Goal: Task Accomplishment & Management: Use online tool/utility

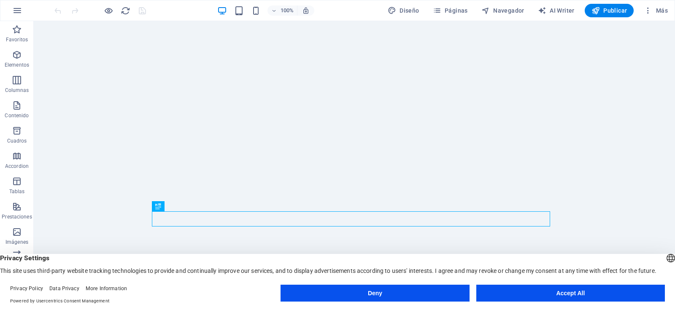
click at [551, 287] on button "Accept All" at bounding box center [570, 293] width 189 height 17
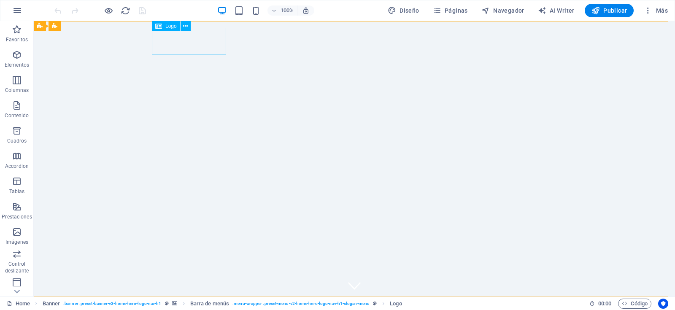
click at [185, 25] on icon at bounding box center [185, 26] width 5 height 9
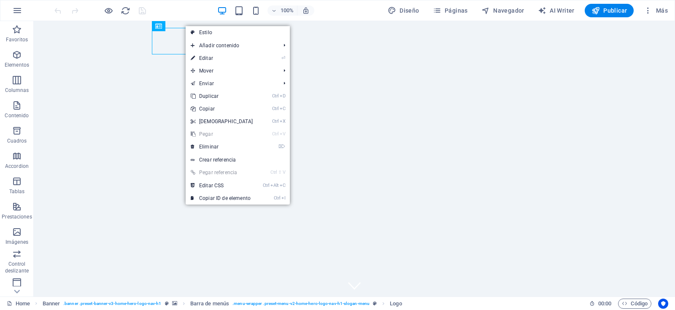
drag, startPoint x: 208, startPoint y: 58, endPoint x: 26, endPoint y: 37, distance: 183.4
click at [208, 58] on link "⏎ Editar" at bounding box center [222, 58] width 73 height 13
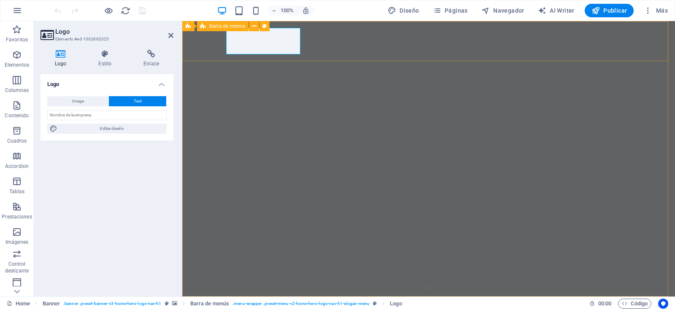
drag, startPoint x: 300, startPoint y: 53, endPoint x: 312, endPoint y: 57, distance: 12.7
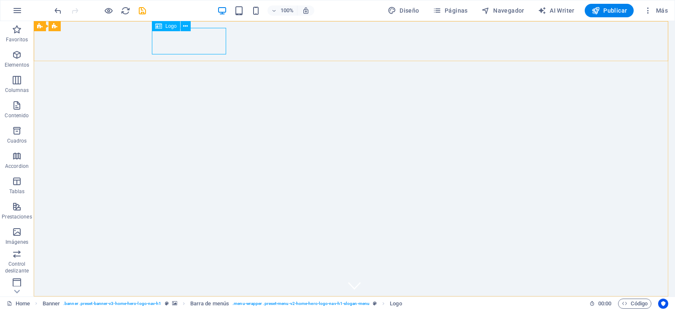
click at [184, 27] on icon at bounding box center [185, 26] width 5 height 9
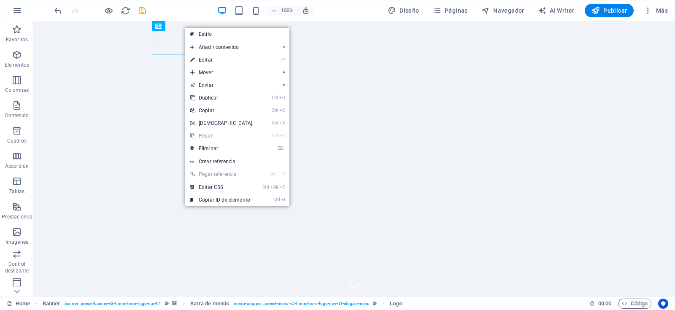
click at [206, 59] on link "⏎ Editar" at bounding box center [221, 60] width 73 height 13
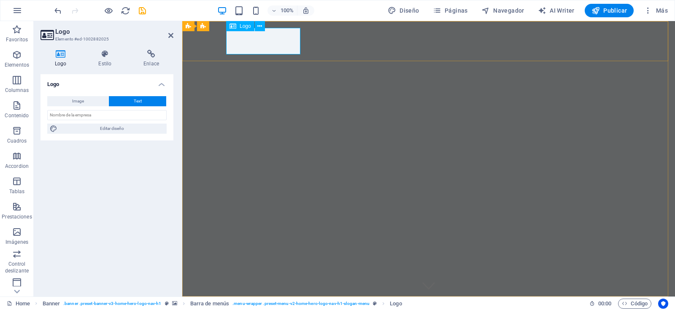
click at [258, 26] on icon at bounding box center [259, 26] width 5 height 9
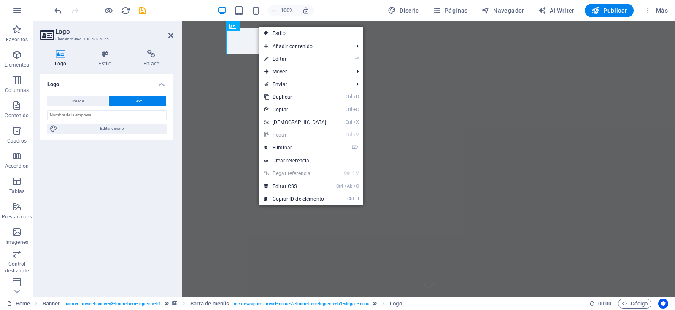
click at [285, 30] on link "Estilo" at bounding box center [311, 33] width 104 height 13
select select "rem"
select select "preset-menu-v2-home-hero-logo-nav-h1-slogan-menu"
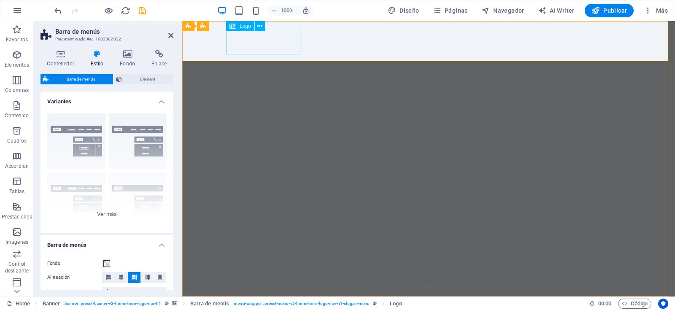
drag, startPoint x: 262, startPoint y: 27, endPoint x: 97, endPoint y: 19, distance: 164.8
click at [262, 27] on icon at bounding box center [259, 26] width 5 height 9
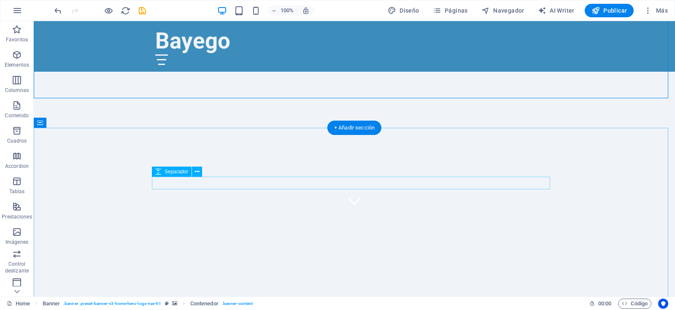
scroll to position [169, 0]
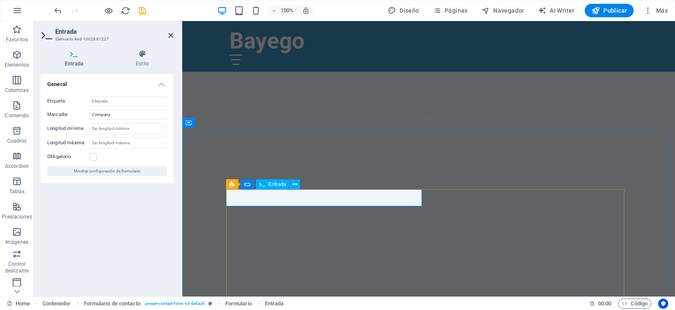
drag, startPoint x: 268, startPoint y: 197, endPoint x: 240, endPoint y: 202, distance: 28.4
drag, startPoint x: 113, startPoint y: 117, endPoint x: 81, endPoint y: 114, distance: 32.6
click at [81, 114] on div "Marcador Company" at bounding box center [106, 115] width 119 height 10
type input "Nombre / Surname"
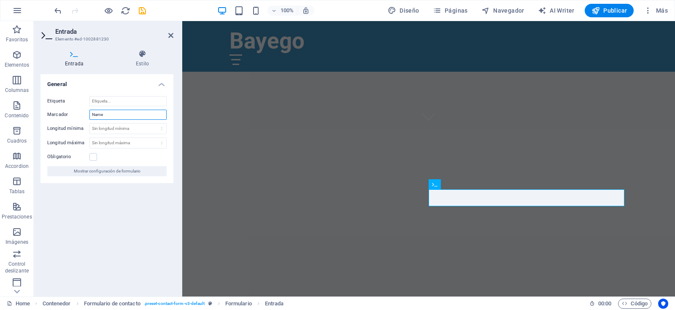
drag, startPoint x: 104, startPoint y: 115, endPoint x: 85, endPoint y: 113, distance: 19.5
click at [85, 113] on div "Marcador Name" at bounding box center [106, 115] width 119 height 10
type input "Apellido / Name"
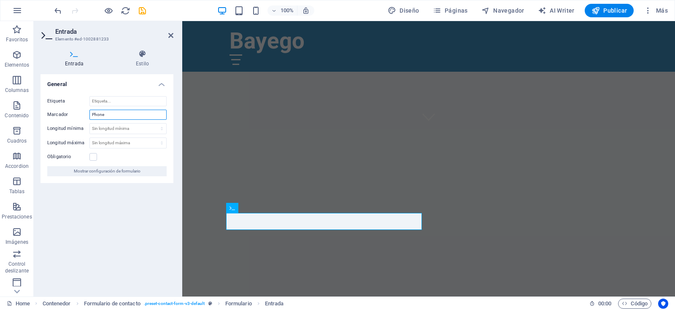
drag, startPoint x: 110, startPoint y: 113, endPoint x: 68, endPoint y: 113, distance: 42.2
click at [68, 113] on div "Marcador Phone" at bounding box center [106, 115] width 119 height 10
type input "Teléfono / Phone"
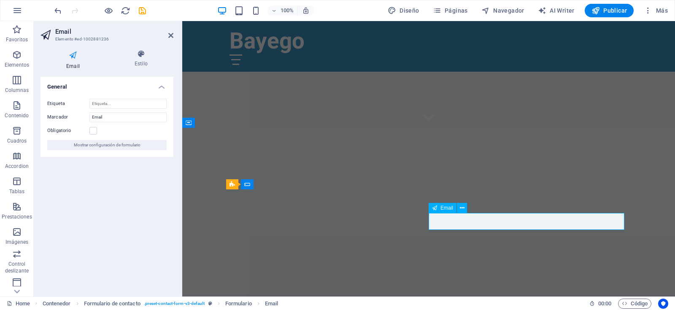
click at [92, 116] on input "Email" at bounding box center [127, 117] width 77 height 10
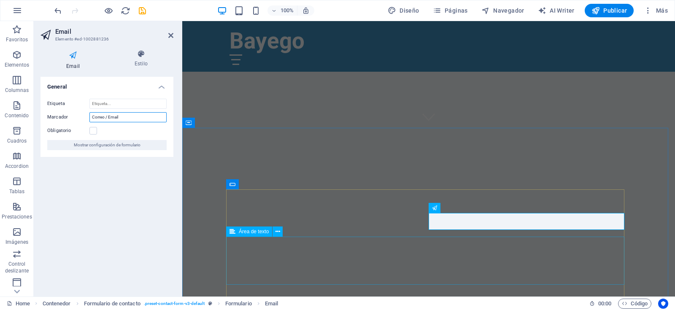
type input "Correo / Email"
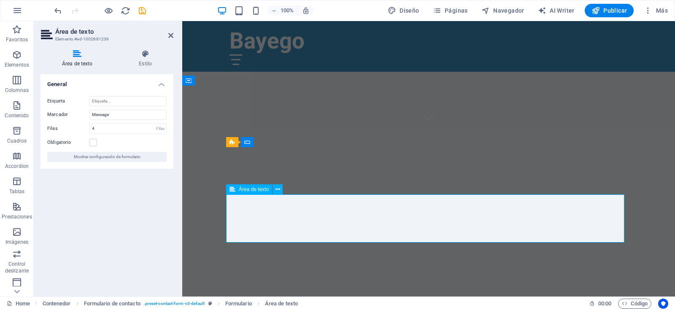
scroll to position [211, 0]
type textarea "Mensaje / Message"
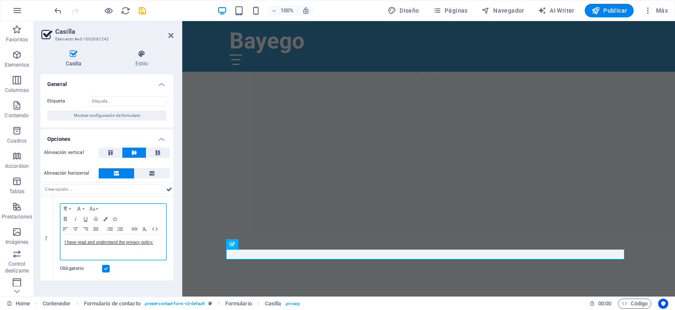
click at [65, 243] on link "I have read and understand the privacy policy." at bounding box center [109, 242] width 89 height 5
click at [169, 189] on icon at bounding box center [169, 189] width 6 height 10
click at [263, 246] on icon at bounding box center [262, 244] width 5 height 9
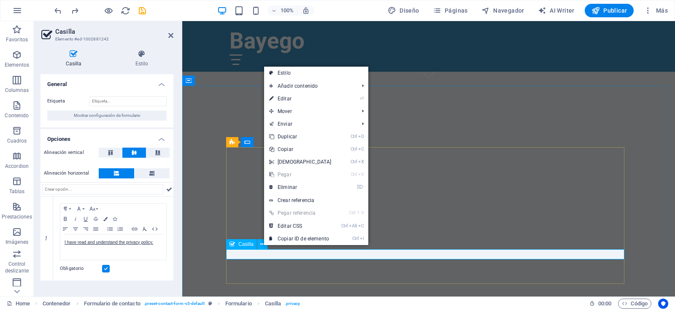
click at [231, 245] on icon at bounding box center [232, 244] width 5 height 10
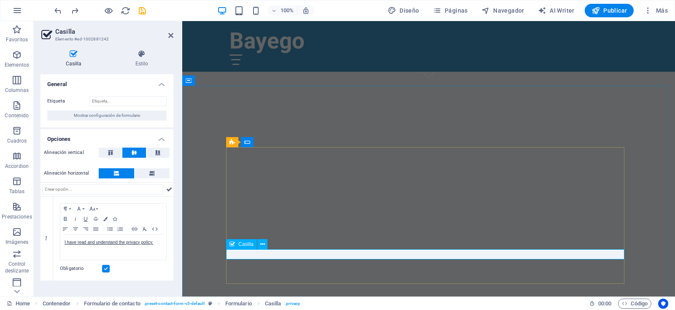
click at [266, 244] on button at bounding box center [262, 244] width 10 height 10
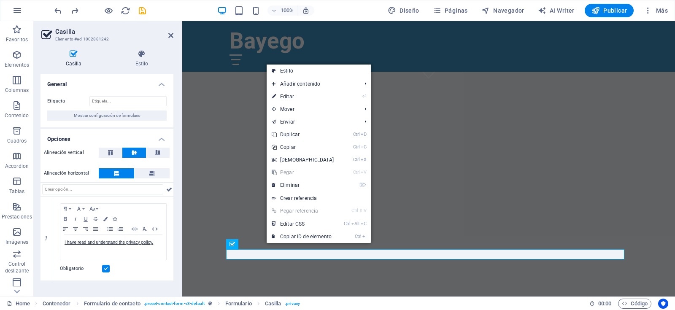
click at [298, 184] on link "⌦ Eliminar" at bounding box center [303, 185] width 73 height 13
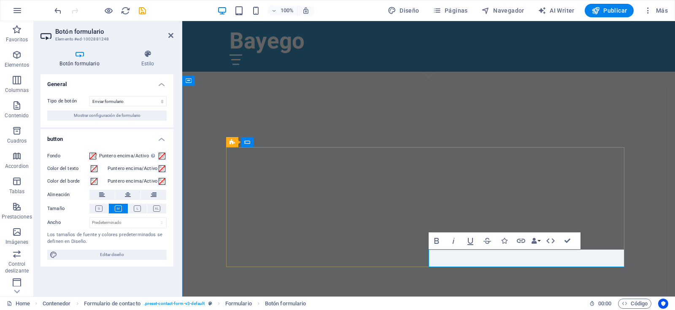
type button "Submit"
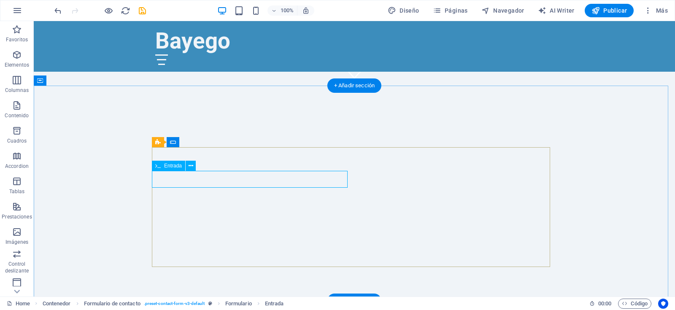
click at [192, 163] on icon at bounding box center [191, 166] width 5 height 9
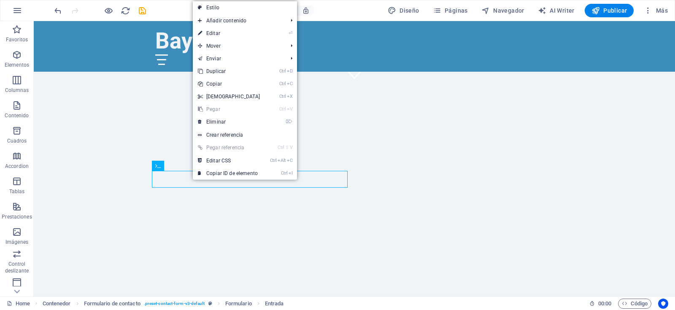
click at [227, 125] on link "⌦ Eliminar" at bounding box center [229, 122] width 73 height 13
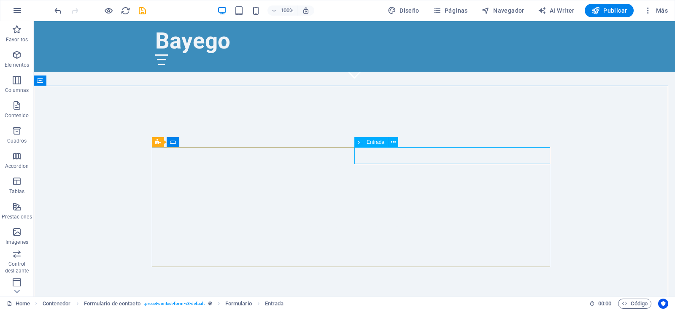
click at [394, 144] on icon at bounding box center [393, 142] width 5 height 9
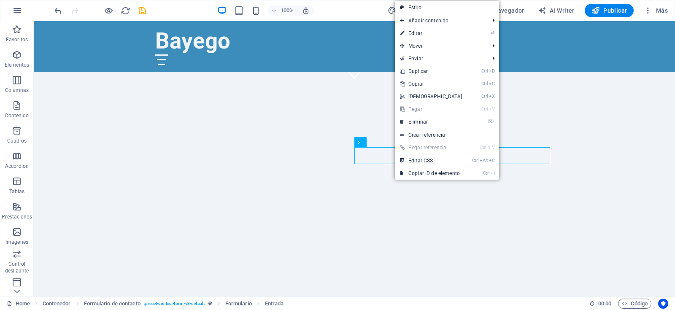
click at [421, 125] on link "⌦ Eliminar" at bounding box center [431, 122] width 73 height 13
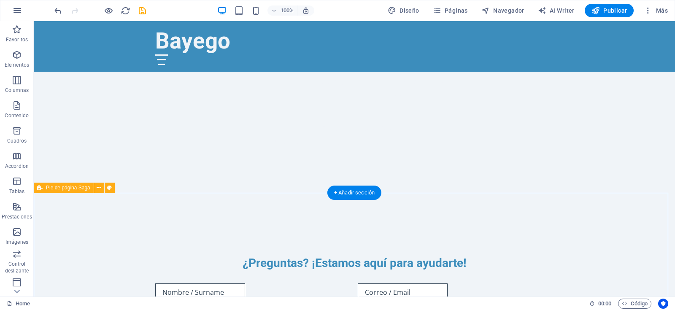
scroll to position [333, 0]
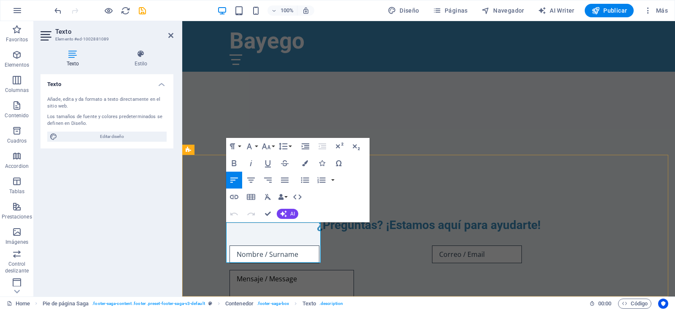
drag, startPoint x: 298, startPoint y: 257, endPoint x: 227, endPoint y: 242, distance: 73.0
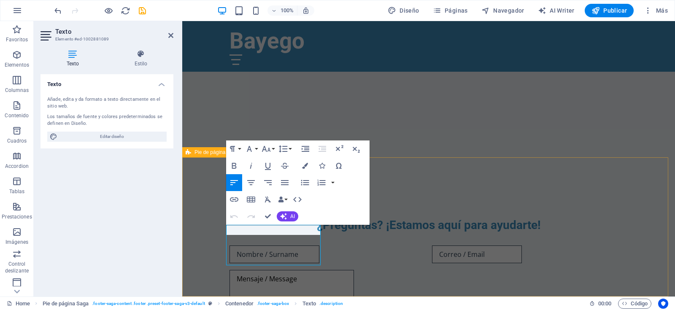
scroll to position [331, 0]
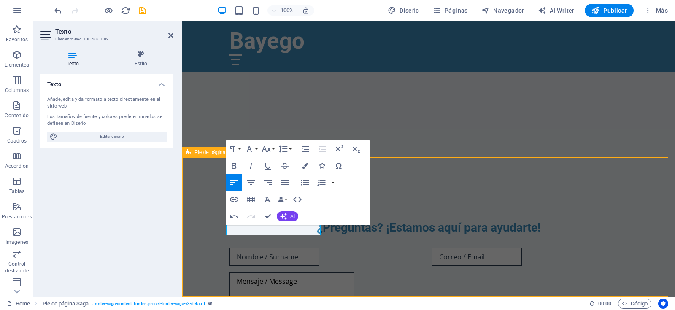
drag, startPoint x: 283, startPoint y: 258, endPoint x: 431, endPoint y: 258, distance: 148.5
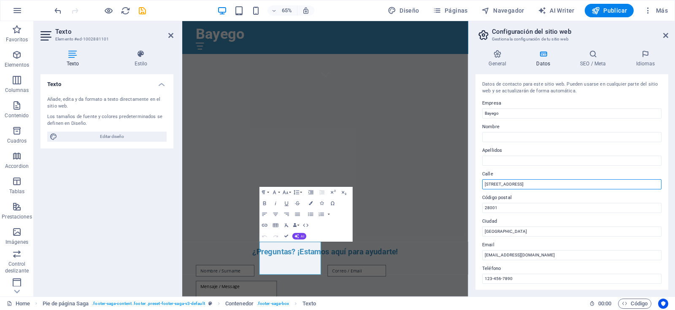
drag, startPoint x: 519, startPoint y: 185, endPoint x: 476, endPoint y: 184, distance: 43.0
click at [476, 184] on div "Datos de contacto para este sitio web. Pueden usarse en cualquier parte del sit…" at bounding box center [571, 182] width 193 height 216
drag, startPoint x: 501, startPoint y: 205, endPoint x: 481, endPoint y: 204, distance: 19.4
click at [481, 204] on div "Datos de contacto para este sitio web. Pueden usarse en cualquier parte del sit…" at bounding box center [571, 182] width 193 height 216
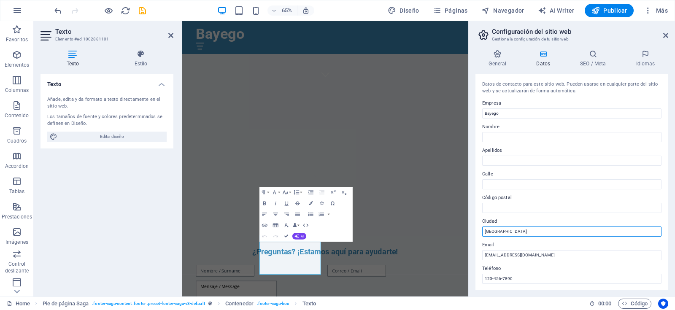
drag, startPoint x: 502, startPoint y: 232, endPoint x: 478, endPoint y: 230, distance: 24.1
click at [478, 230] on div "Datos de contacto para este sitio web. Pueden usarse en cualquier parte del sit…" at bounding box center [571, 182] width 193 height 216
type input "[GEOGRAPHIC_DATA]"
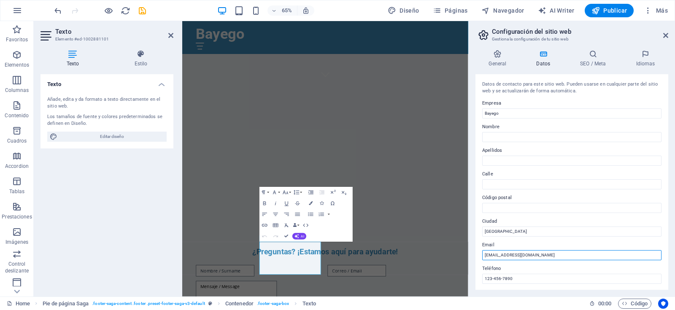
click at [522, 255] on input "[EMAIL_ADDRESS][DOMAIN_NAME]" at bounding box center [571, 255] width 179 height 10
type input "[EMAIL_ADDRESS][DOMAIN_NAME]"
drag, startPoint x: 696, startPoint y: 300, endPoint x: 617, endPoint y: 397, distance: 125.7
drag, startPoint x: 515, startPoint y: 280, endPoint x: 470, endPoint y: 281, distance: 45.1
click at [470, 281] on aside "Configuración del sitio web Gestiona la configuración de tu sitio web General D…" at bounding box center [571, 159] width 207 height 276
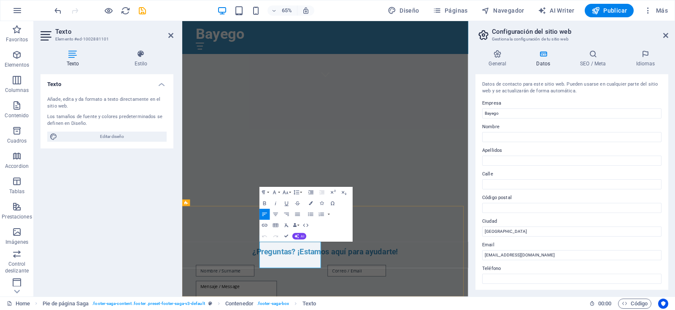
click at [295, 255] on icon "button" at bounding box center [295, 254] width 7 height 7
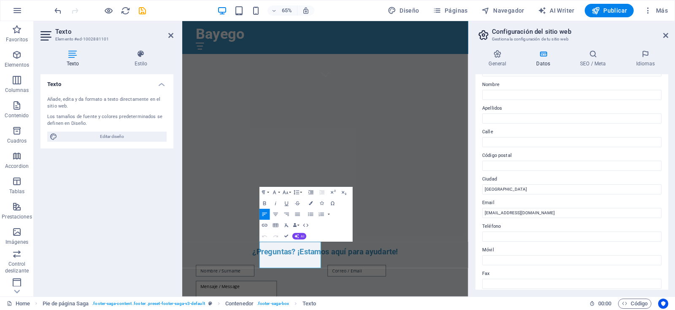
scroll to position [0, 0]
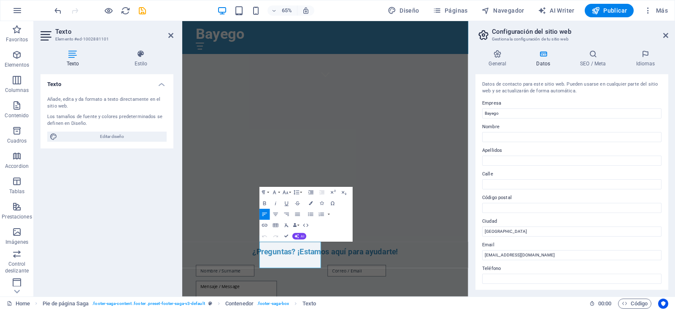
click at [543, 56] on icon at bounding box center [543, 54] width 41 height 8
click at [497, 56] on icon at bounding box center [497, 54] width 44 height 8
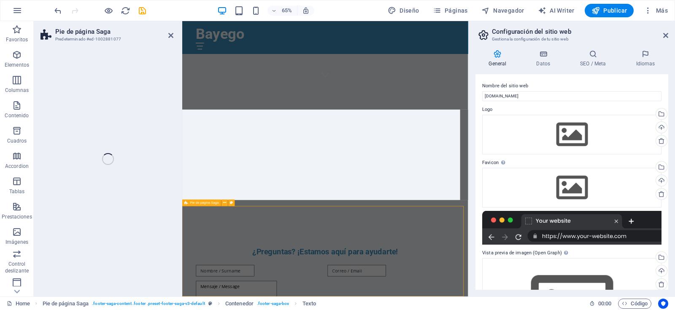
select select "footer"
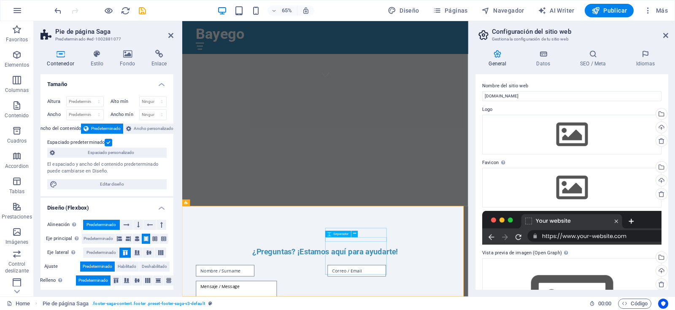
click at [334, 234] on span "Separador" at bounding box center [340, 233] width 15 height 3
click at [408, 232] on span "Separador" at bounding box center [406, 233] width 15 height 3
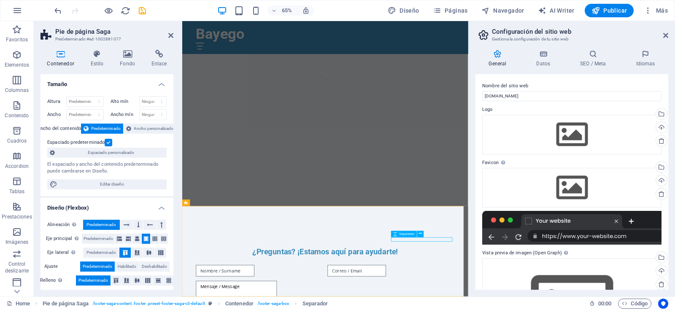
click at [421, 235] on icon at bounding box center [420, 234] width 3 height 6
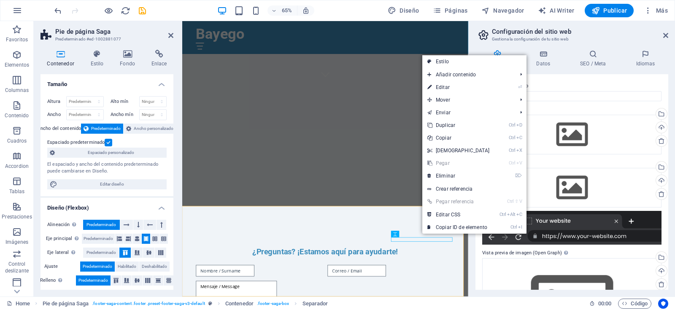
click at [446, 175] on link "⌦ Eliminar" at bounding box center [458, 176] width 73 height 13
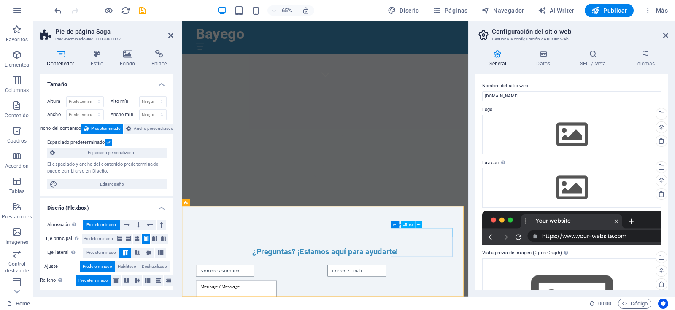
click at [417, 224] on button at bounding box center [419, 225] width 7 height 7
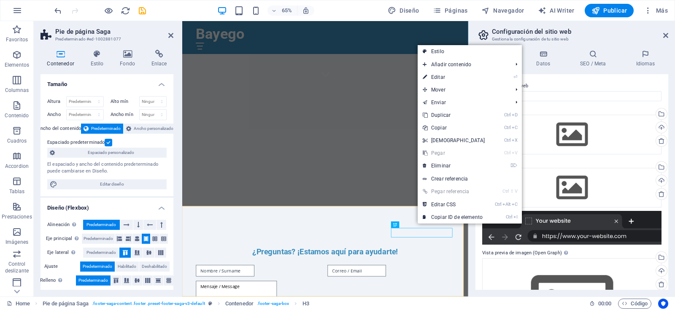
click at [443, 169] on link "⌦ Eliminar" at bounding box center [454, 165] width 73 height 13
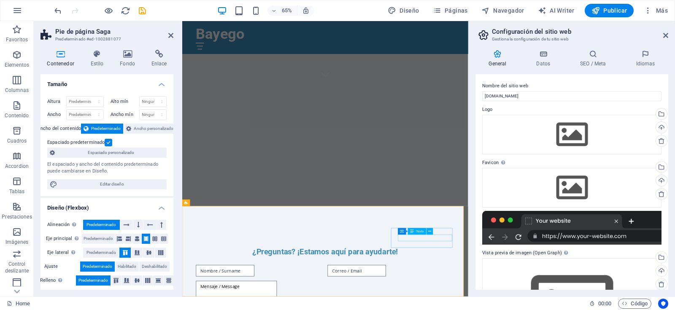
click at [431, 233] on icon at bounding box center [429, 232] width 3 height 6
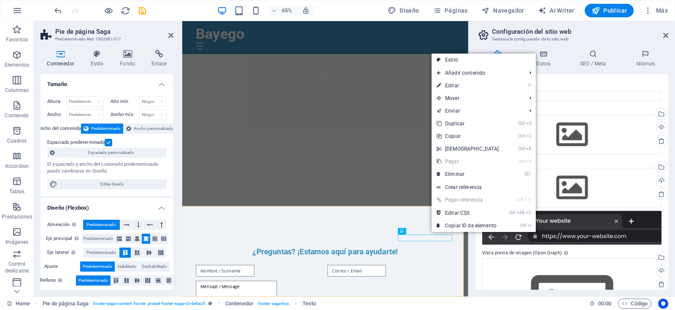
click at [448, 177] on link "⌦ Eliminar" at bounding box center [468, 174] width 73 height 13
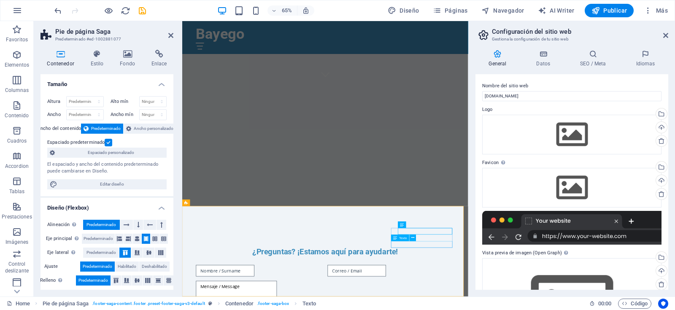
click at [407, 241] on div "Texto" at bounding box center [400, 238] width 18 height 7
click at [444, 232] on icon at bounding box center [443, 232] width 3 height 6
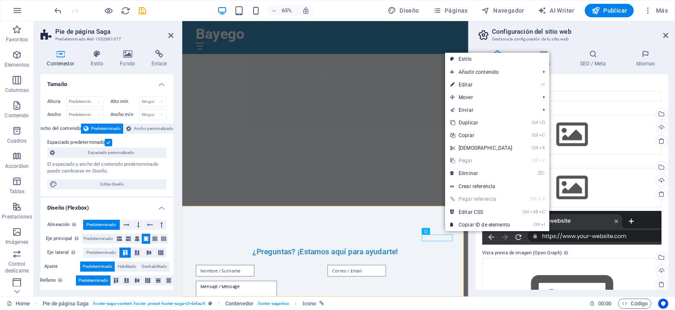
click at [463, 176] on link "⌦ Eliminar" at bounding box center [481, 173] width 73 height 13
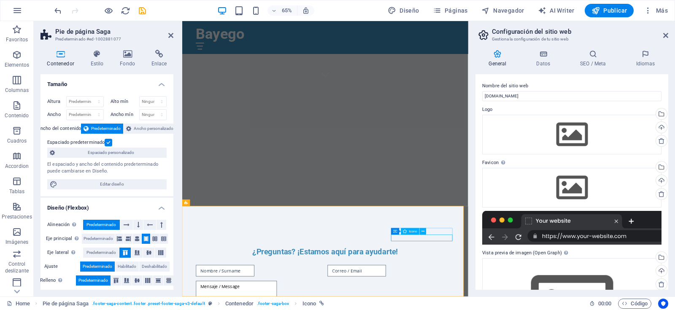
click at [425, 230] on button at bounding box center [423, 231] width 7 height 7
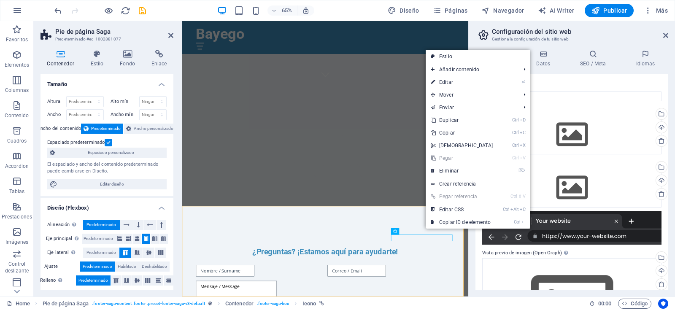
click at [455, 171] on link "⌦ Eliminar" at bounding box center [462, 171] width 73 height 13
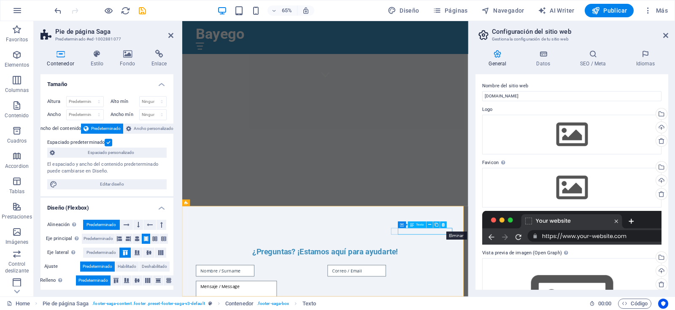
click at [445, 224] on button at bounding box center [443, 225] width 7 height 7
click at [444, 226] on icon at bounding box center [443, 225] width 3 height 6
click at [445, 227] on button at bounding box center [443, 225] width 7 height 7
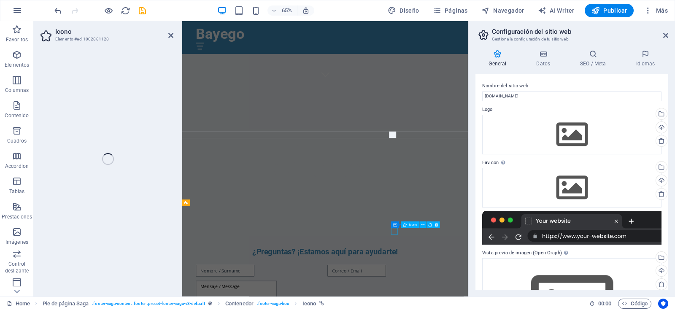
select select "xMidYMid"
select select "px"
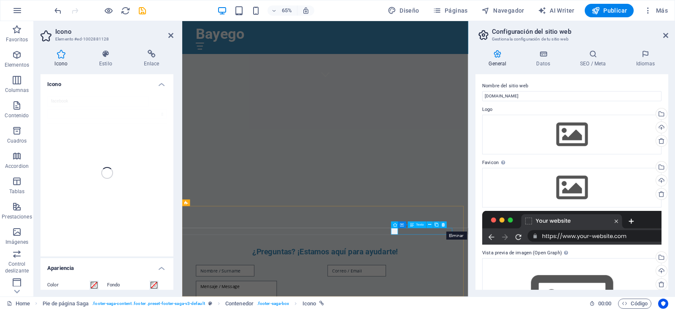
click at [442, 227] on icon at bounding box center [443, 225] width 3 height 6
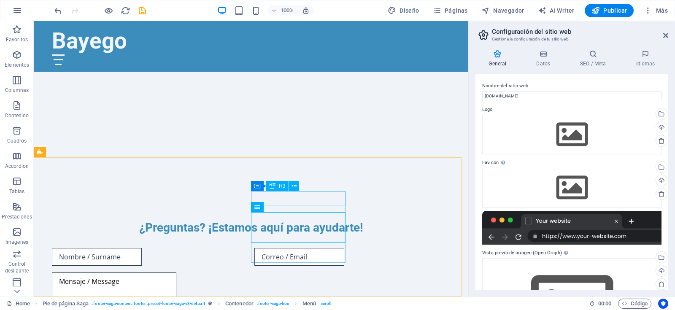
click at [294, 184] on icon at bounding box center [294, 186] width 5 height 9
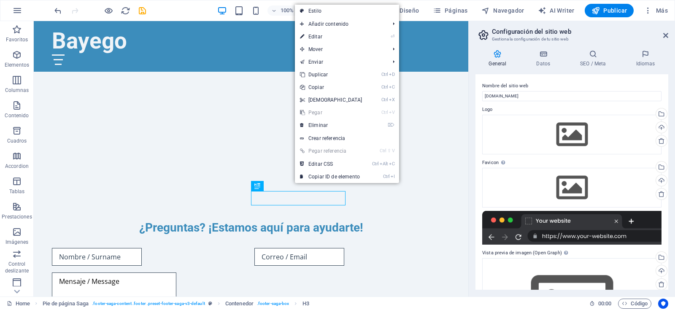
click at [325, 127] on link "⌦ Eliminar" at bounding box center [331, 125] width 73 height 13
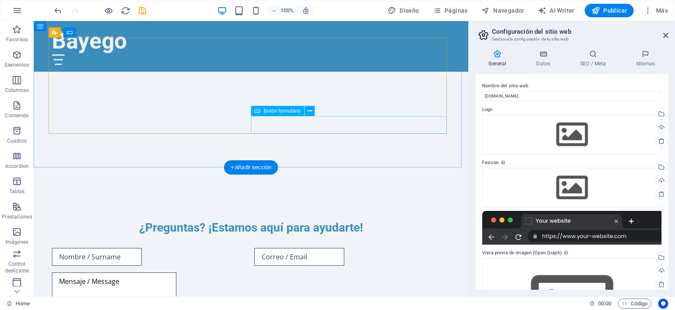
scroll to position [321, 0]
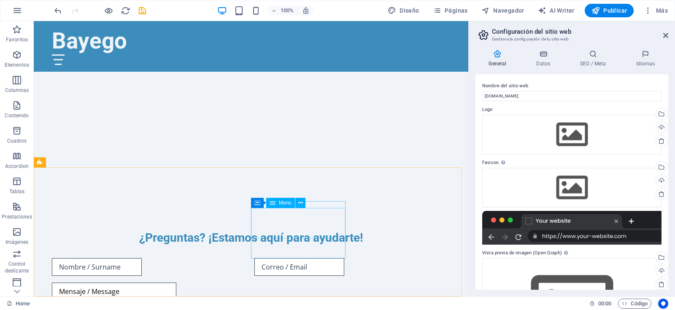
click at [300, 201] on icon at bounding box center [300, 203] width 5 height 9
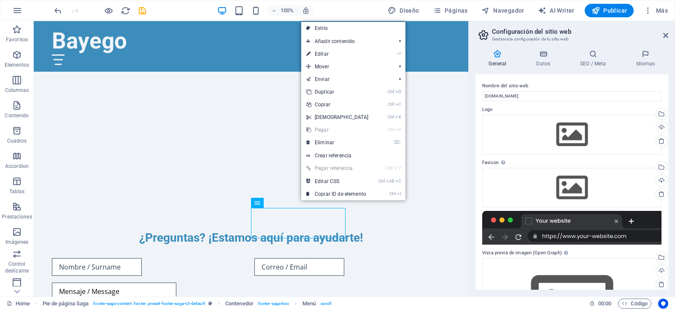
click at [329, 144] on link "⌦ Eliminar" at bounding box center [337, 142] width 73 height 13
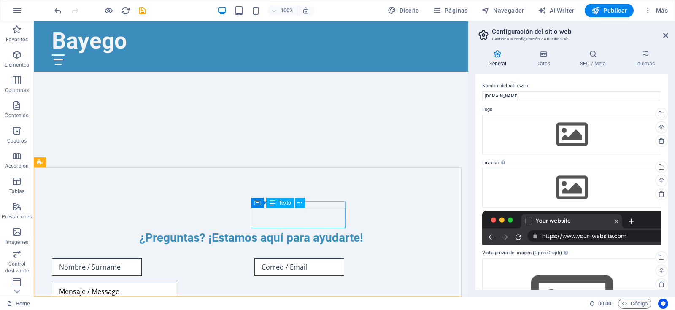
click at [300, 205] on icon at bounding box center [299, 203] width 5 height 9
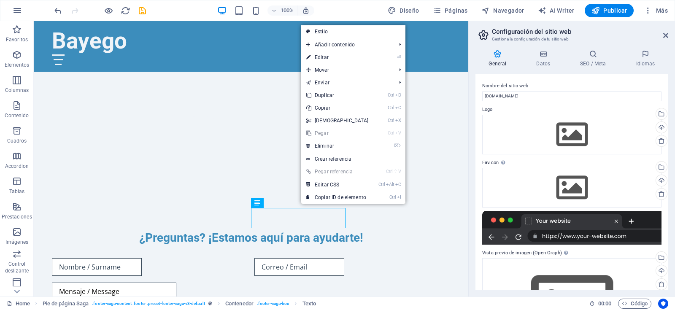
click at [332, 151] on link "⌦ Eliminar" at bounding box center [337, 146] width 73 height 13
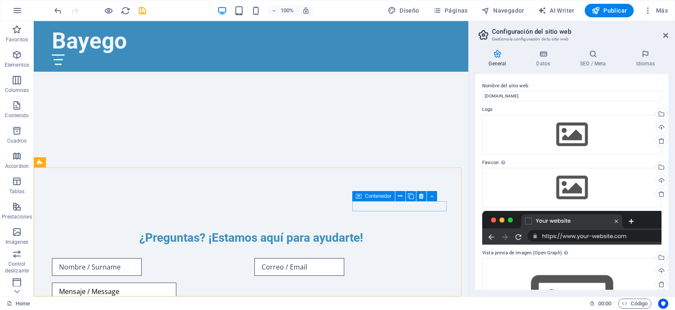
click at [399, 198] on icon at bounding box center [400, 196] width 5 height 9
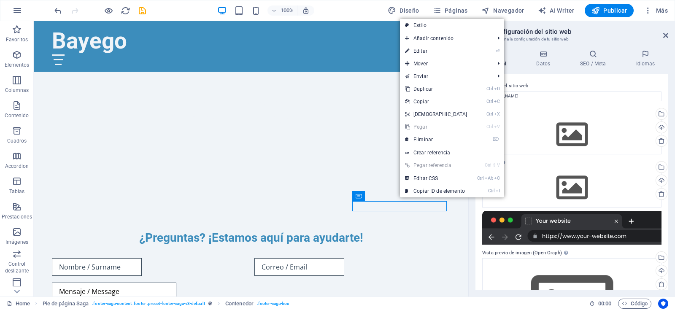
click at [430, 140] on link "⌦ Eliminar" at bounding box center [436, 139] width 73 height 13
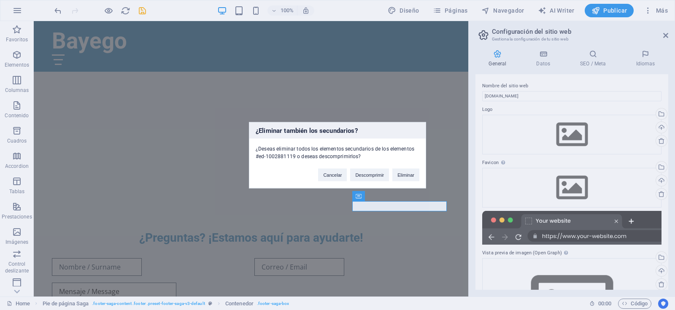
click at [411, 177] on button "Eliminar" at bounding box center [405, 174] width 27 height 13
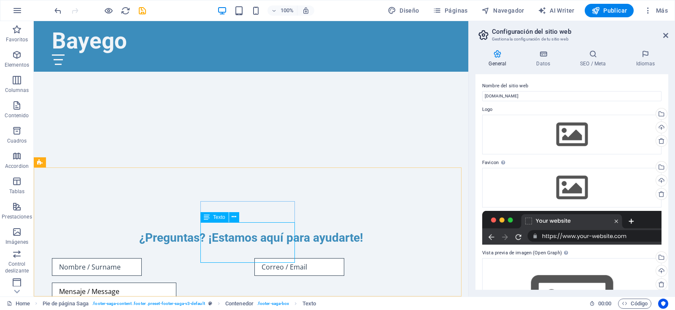
click at [221, 216] on span "Texto" at bounding box center [219, 217] width 12 height 5
click at [205, 219] on div "Texto" at bounding box center [214, 217] width 28 height 10
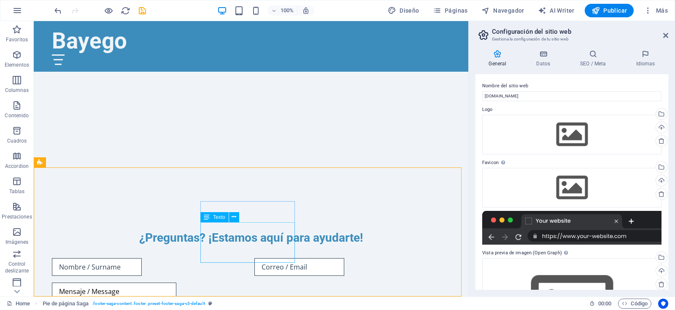
click at [235, 216] on icon at bounding box center [234, 217] width 5 height 9
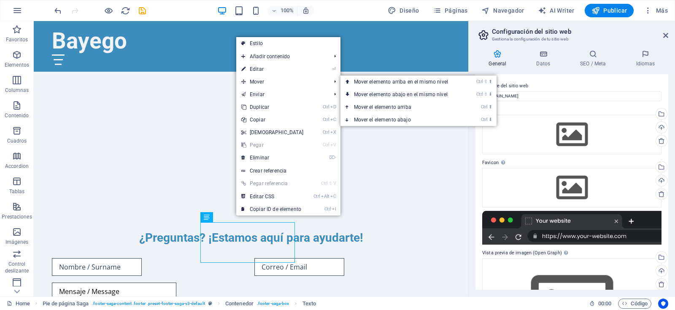
click at [265, 69] on link "⏎ Editar" at bounding box center [272, 69] width 73 height 13
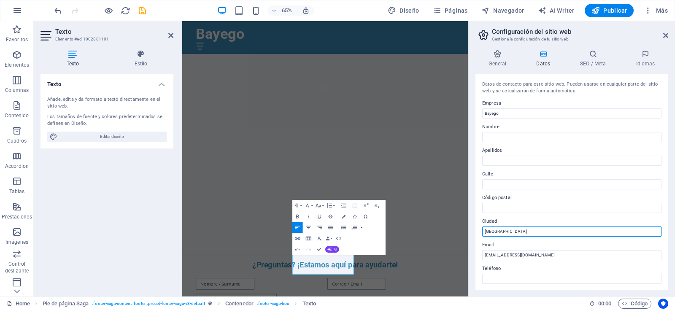
click at [486, 231] on input "[GEOGRAPHIC_DATA]" at bounding box center [571, 232] width 179 height 10
type input "Yo vivo en [GEOGRAPHIC_DATA]"
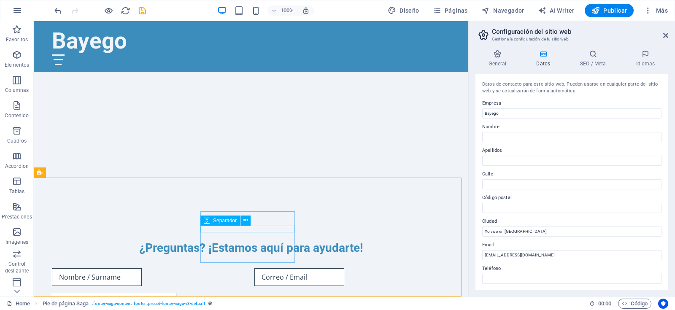
click at [250, 223] on button at bounding box center [245, 221] width 10 height 10
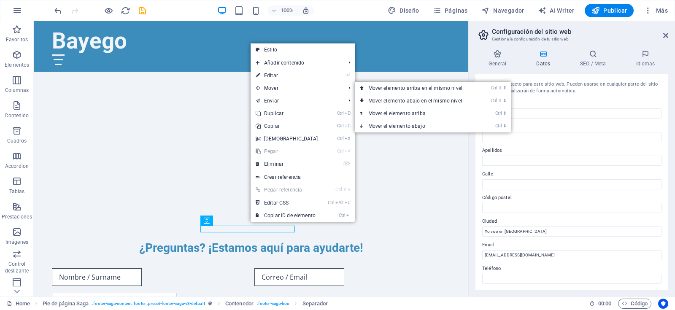
click at [279, 71] on link "⏎ Editar" at bounding box center [287, 75] width 73 height 13
select select "px"
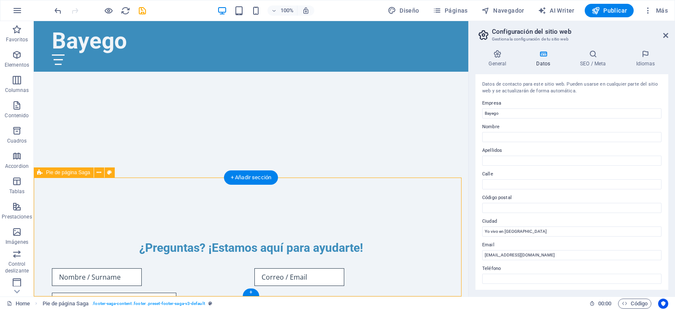
select select "footer"
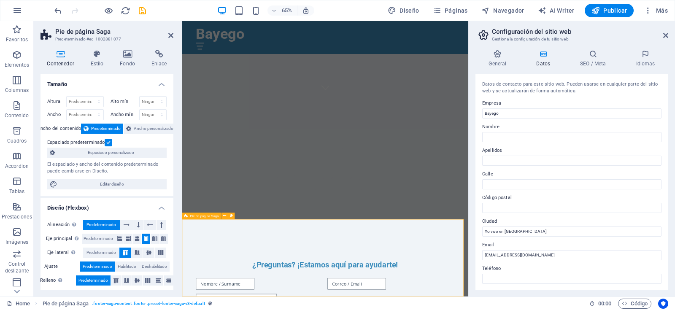
click at [321, 238] on icon at bounding box center [320, 238] width 3 height 6
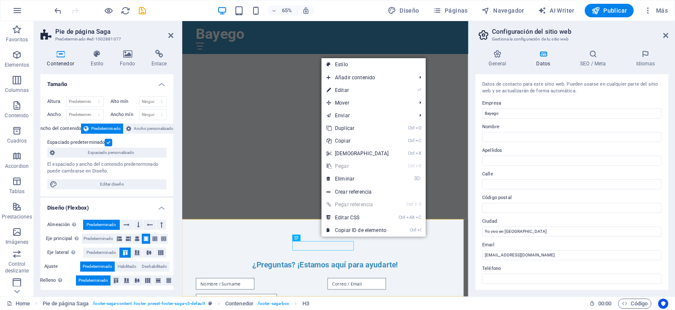
click at [358, 93] on link "⏎ Editar" at bounding box center [357, 90] width 73 height 13
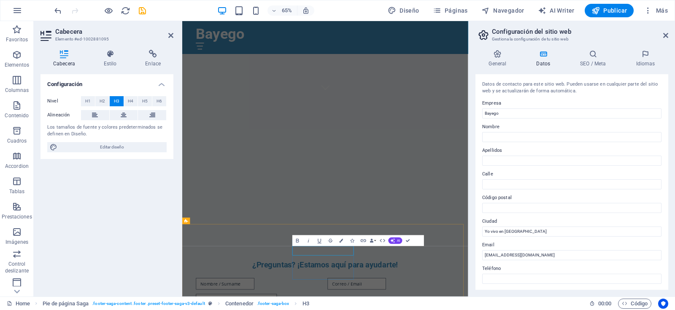
scroll to position [303, 0]
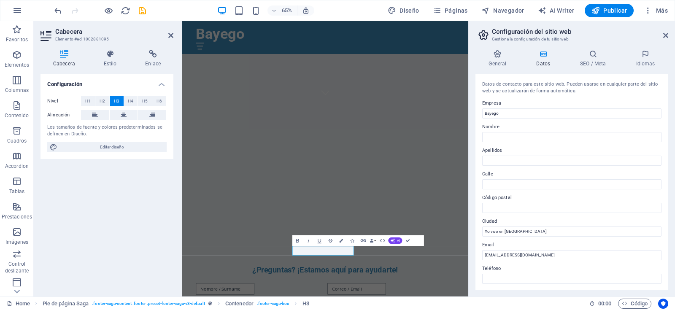
click at [157, 198] on div "Configuración Nivel H1 H2 H3 H4 H5 H6 Alineación Los tamaños de fuente y colore…" at bounding box center [107, 182] width 133 height 216
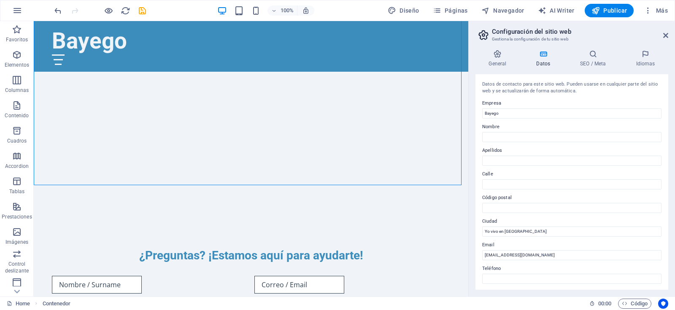
click at [667, 34] on icon at bounding box center [665, 35] width 5 height 7
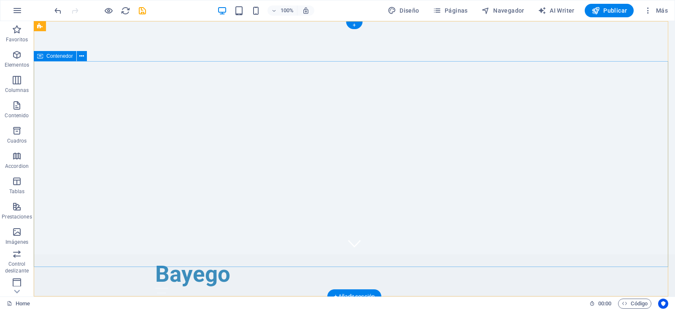
scroll to position [0, 0]
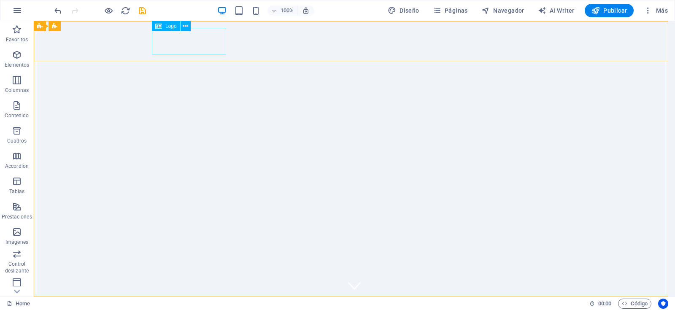
click at [187, 26] on icon at bounding box center [185, 26] width 5 height 9
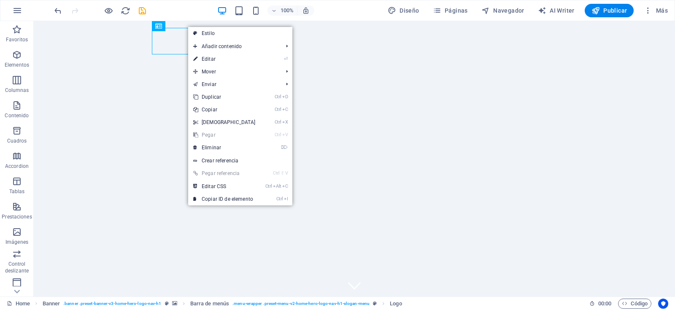
click at [215, 34] on link "Estilo" at bounding box center [240, 33] width 104 height 13
select select "rem"
select select "preset-menu-v2-home-hero-logo-nav-h1-slogan-menu"
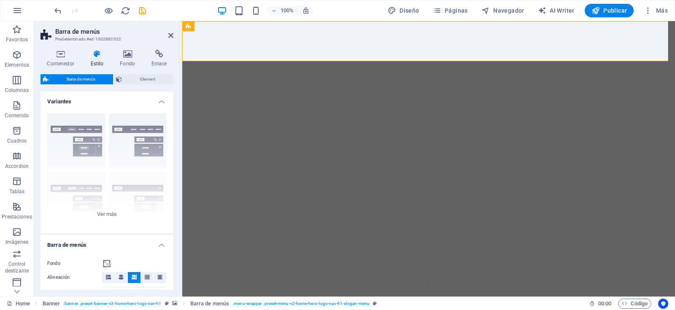
click at [97, 79] on span "Barra de menús" at bounding box center [80, 79] width 59 height 10
click at [128, 61] on h4 "Fondo" at bounding box center [129, 59] width 32 height 18
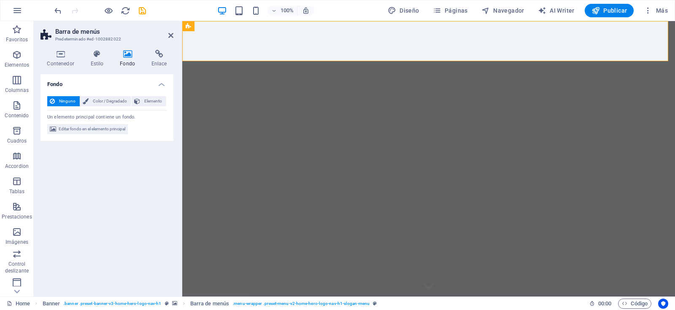
click at [100, 62] on h4 "Estilo" at bounding box center [99, 59] width 30 height 18
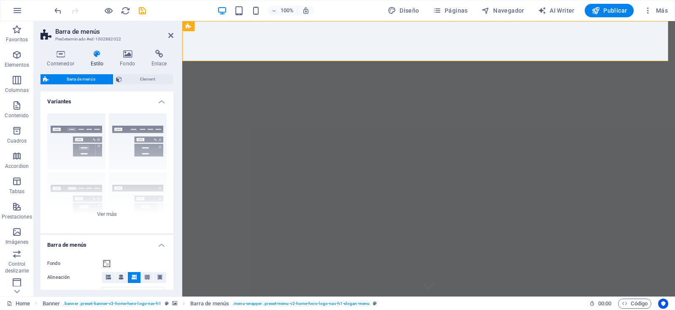
click at [169, 36] on icon at bounding box center [170, 35] width 5 height 7
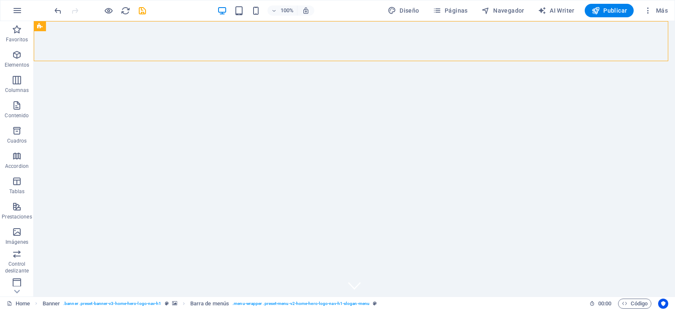
click at [607, 9] on span "Publicar" at bounding box center [610, 10] width 36 height 8
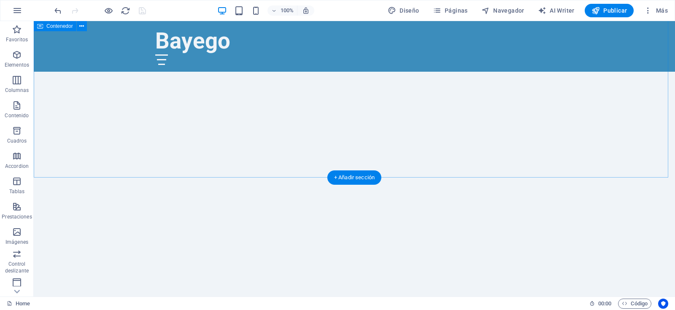
scroll to position [311, 0]
